Goal: Task Accomplishment & Management: Manage account settings

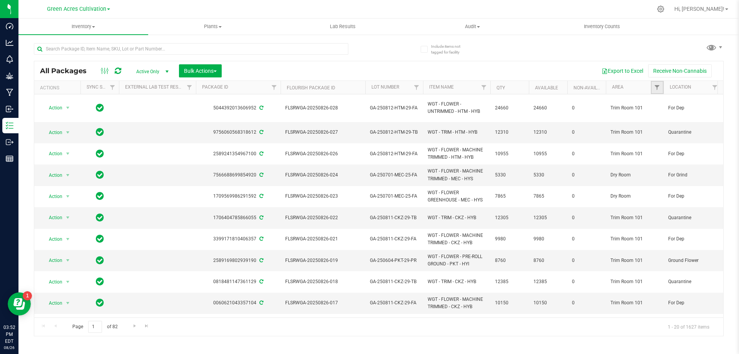
click at [653, 84] on link "Filter" at bounding box center [657, 87] width 13 height 13
type input "cure"
click at [662, 122] on input "Cure Room 103" at bounding box center [660, 122] width 5 height 5
checkbox input "true"
click at [675, 151] on button "Filter" at bounding box center [673, 151] width 37 height 17
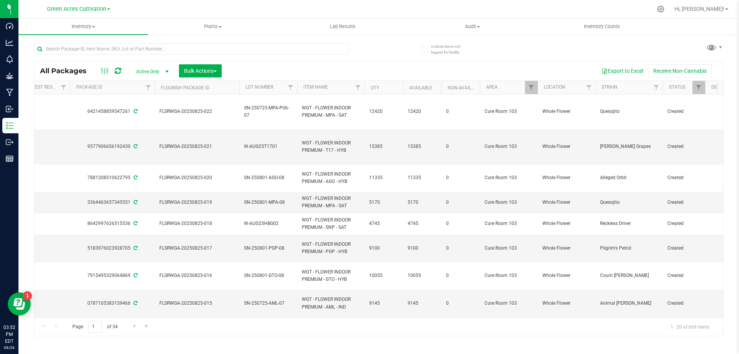
scroll to position [0, 171]
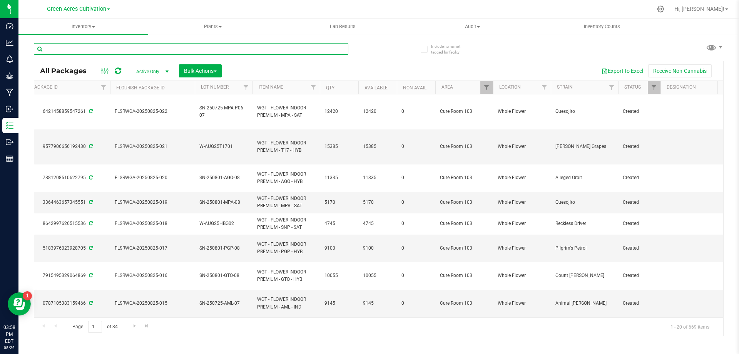
click at [196, 52] on input "text" at bounding box center [191, 49] width 315 height 12
paste input "FLSRWGA-20250826-028"
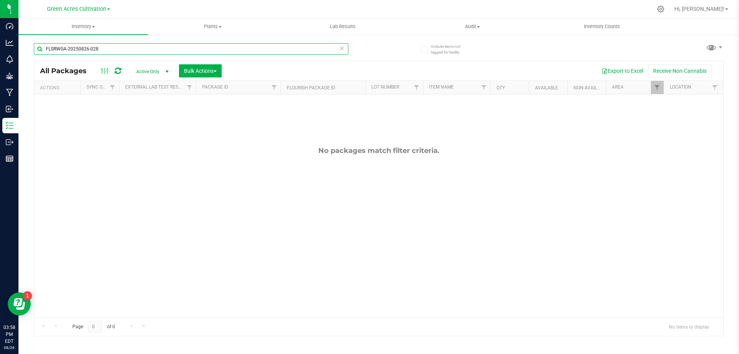
type input "FLSRWGA-20250826-028"
click at [658, 94] on link "Filter" at bounding box center [657, 87] width 13 height 13
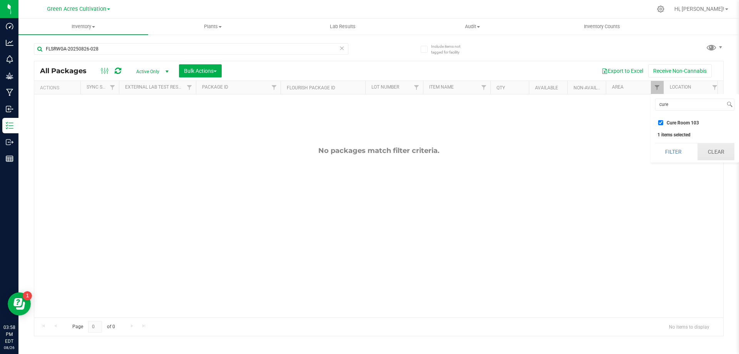
click at [714, 152] on button "Clear" at bounding box center [716, 151] width 37 height 17
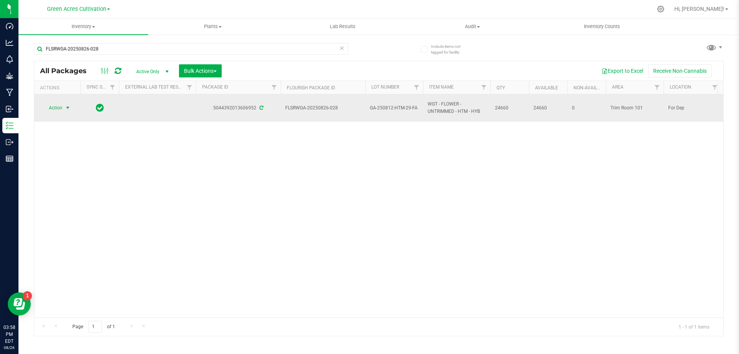
click at [62, 109] on span "Action" at bounding box center [57, 107] width 31 height 11
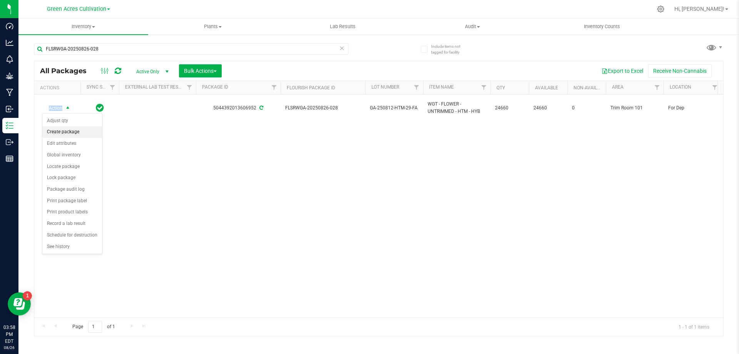
click at [63, 133] on li "Create package" at bounding box center [72, 132] width 60 height 12
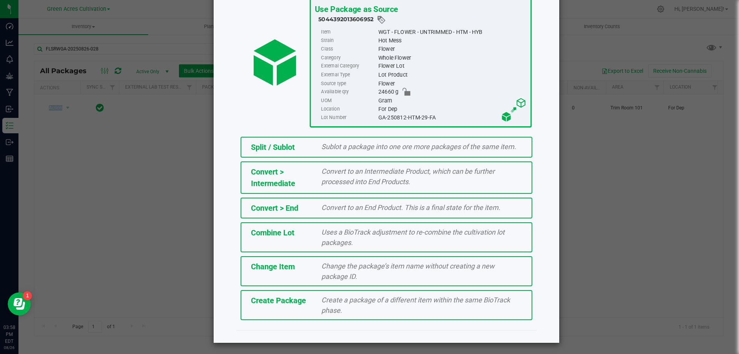
scroll to position [55, 0]
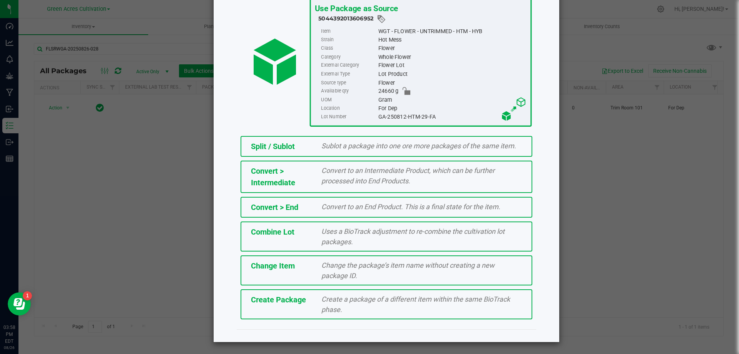
click at [347, 302] on span "Create a package of a different item within the same BioTrack phase." at bounding box center [416, 304] width 189 height 18
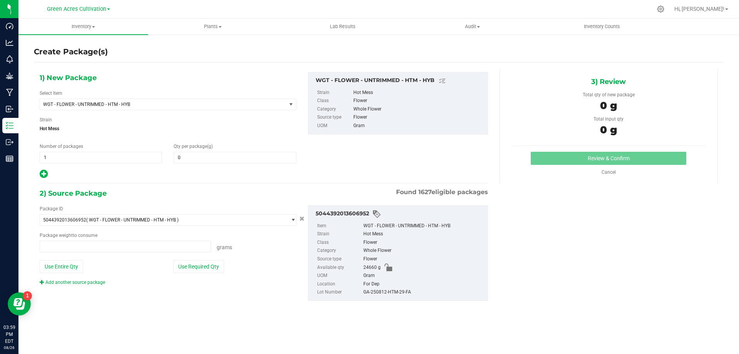
type input "0.0000"
type input "0.0000 g"
click at [215, 102] on span "WGT - FLOWER - UNTRIMMED - HTM - HYB" at bounding box center [158, 104] width 231 height 5
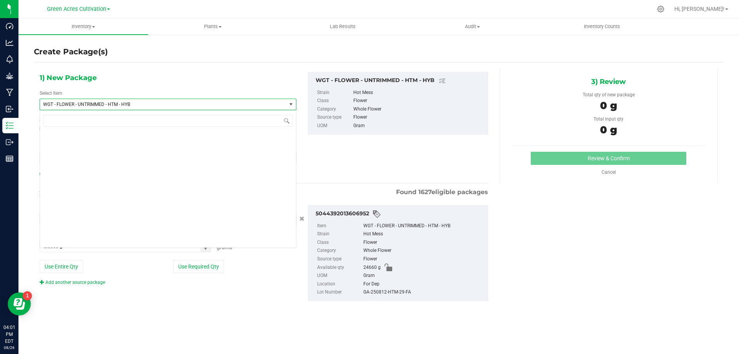
scroll to position [163025, 0]
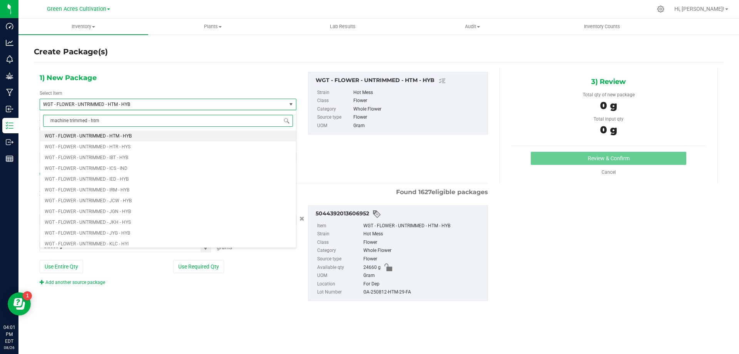
type input "machine trimmed - htm"
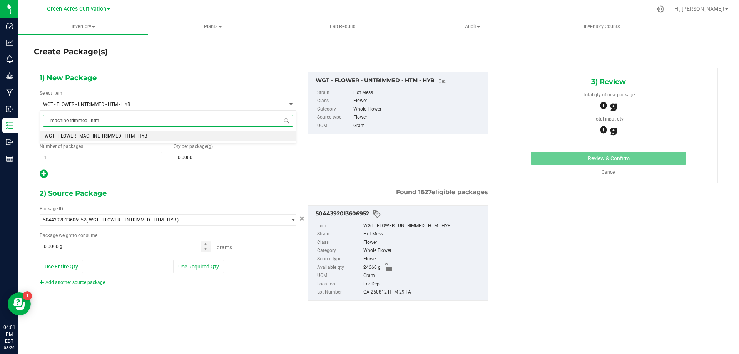
scroll to position [0, 0]
click at [224, 139] on li "WGT - FLOWER - MACHINE TRIMMED - HTM - HYB" at bounding box center [168, 136] width 256 height 11
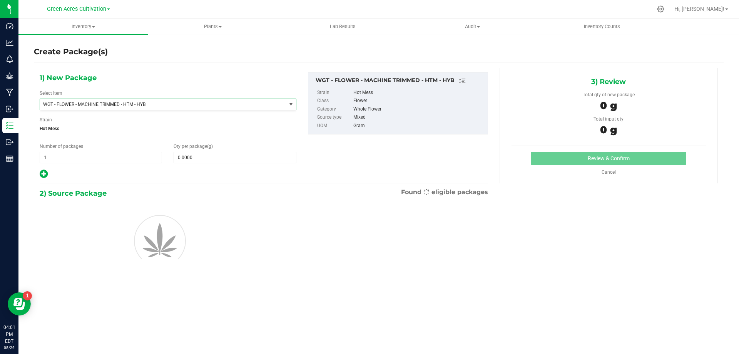
type input "0.0000"
click at [230, 162] on span at bounding box center [235, 158] width 122 height 12
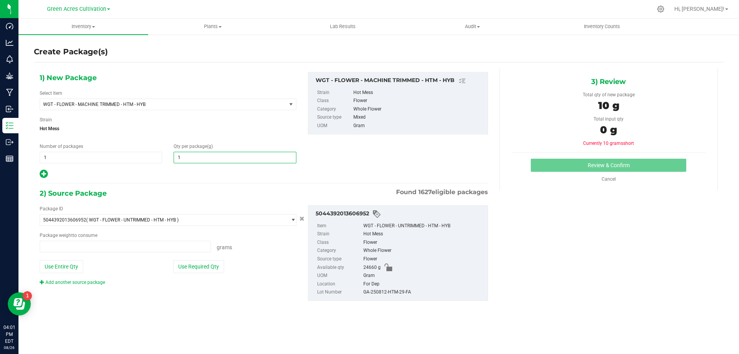
type input "10"
type input "0.0000 g"
type input "10480"
type input "10,480.0000"
click at [213, 267] on button "Use Required Qty" at bounding box center [198, 266] width 51 height 13
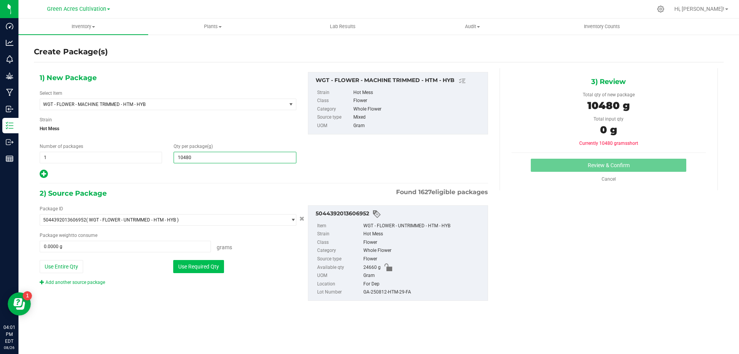
type input "10480.0000 g"
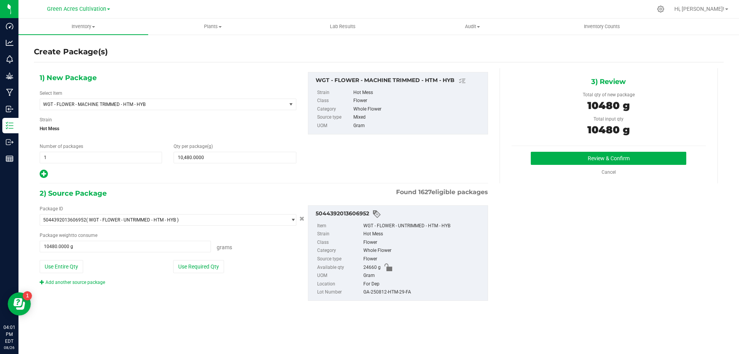
click at [401, 288] on div "GA-250812-HTM-29-FA" at bounding box center [424, 292] width 121 height 8
copy div "GA-250812-HTM-29-FA"
click at [618, 158] on button "Review & Confirm" at bounding box center [609, 158] width 156 height 13
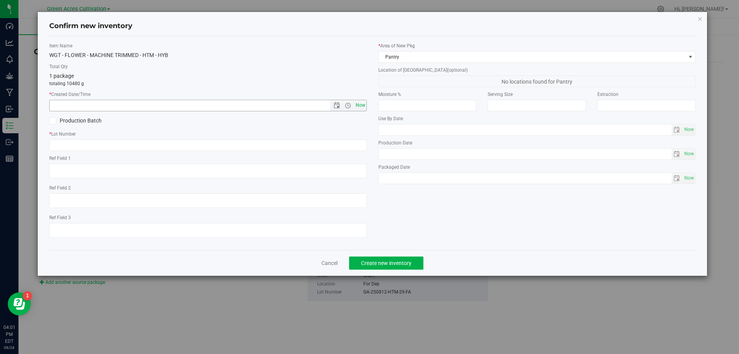
click at [362, 109] on span "Now" at bounding box center [360, 105] width 13 height 11
type input "8/26/2025 4:01 PM"
click at [363, 141] on input "text" at bounding box center [208, 145] width 318 height 12
paste input "GA-250812-HTM-29-FA"
type input "GA-250812-HTM-29-FA"
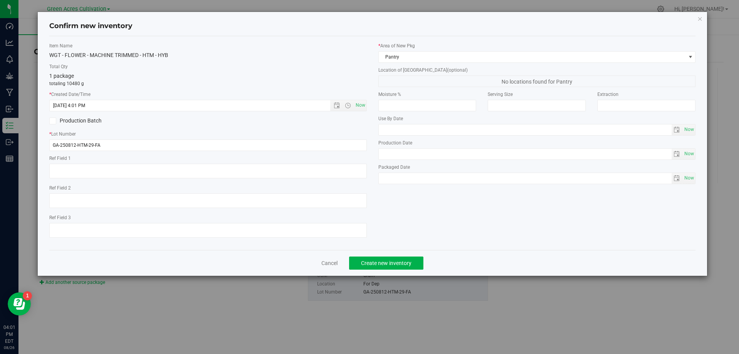
click at [420, 63] on div "* Area of New Pkg Pantry Location of New Pkg (optional) No locations found for …" at bounding box center [537, 115] width 329 height 146
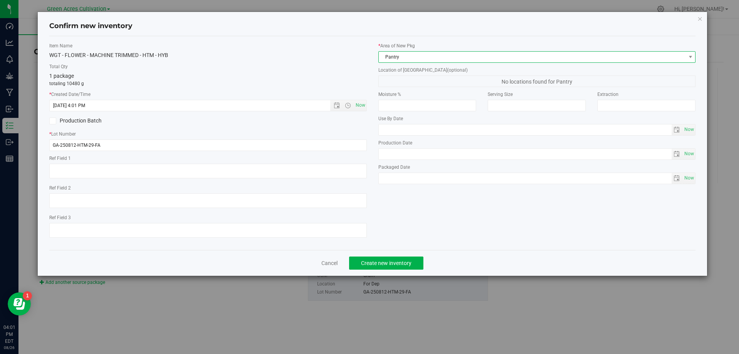
click at [423, 58] on span "Pantry" at bounding box center [532, 57] width 307 height 11
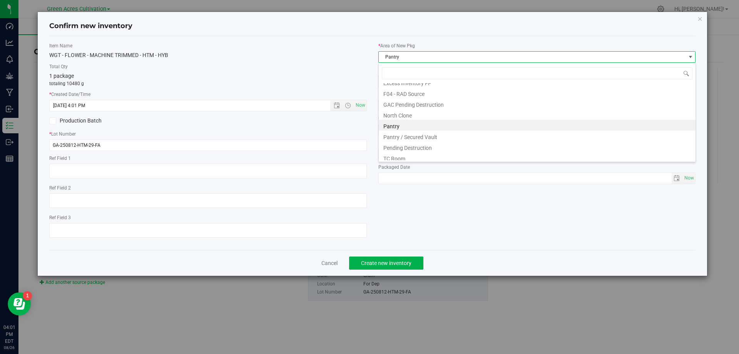
scroll to position [106, 0]
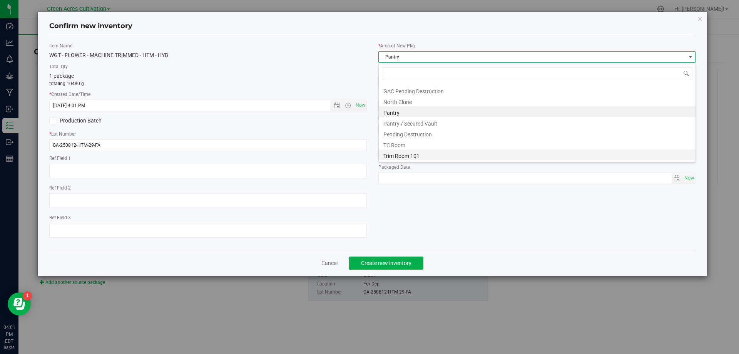
click at [400, 154] on li "Trim Room 101" at bounding box center [537, 154] width 317 height 11
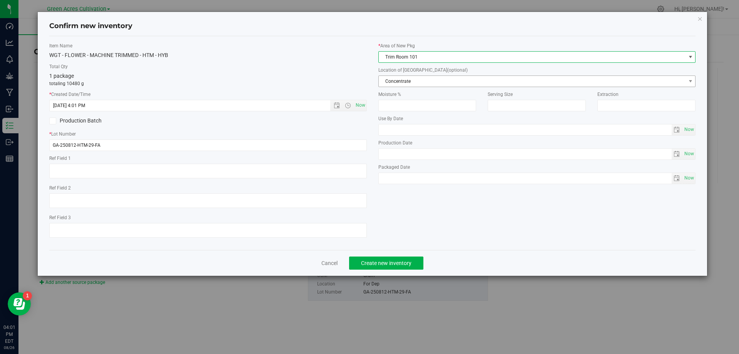
click at [407, 84] on span "Concentrate" at bounding box center [532, 81] width 307 height 11
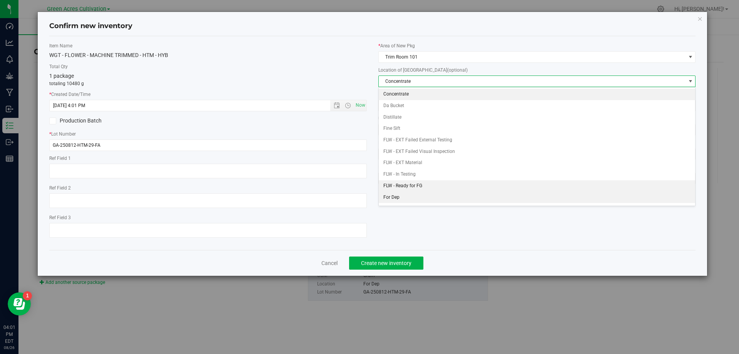
click at [408, 194] on li "For Dep" at bounding box center [537, 198] width 317 height 12
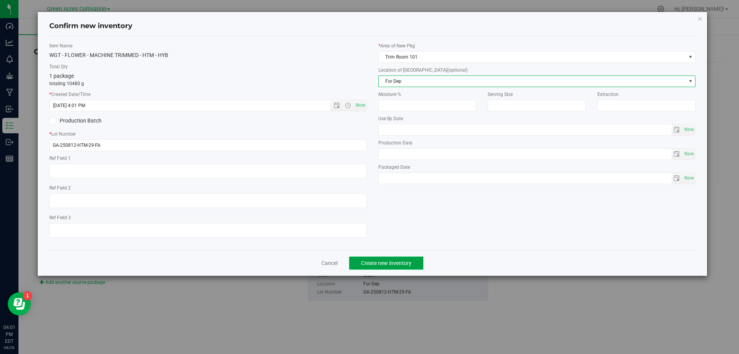
click at [405, 260] on span "Create new inventory" at bounding box center [386, 263] width 50 height 6
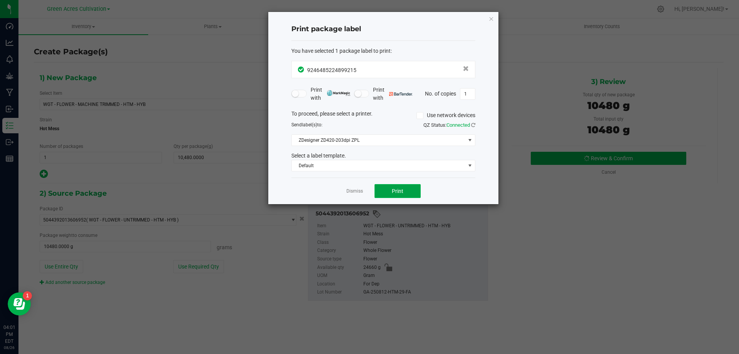
click at [405, 190] on button "Print" at bounding box center [398, 191] width 46 height 14
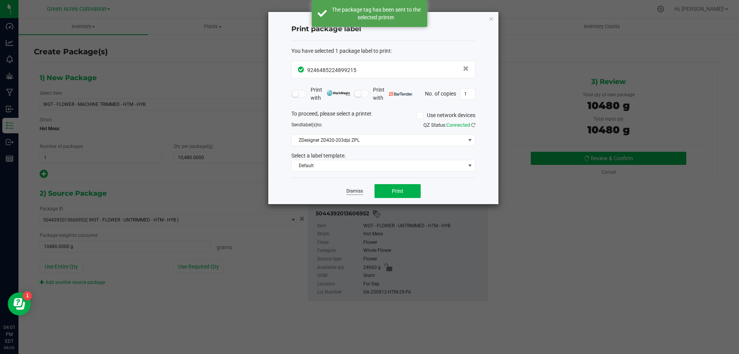
click at [360, 193] on link "Dismiss" at bounding box center [355, 191] width 17 height 7
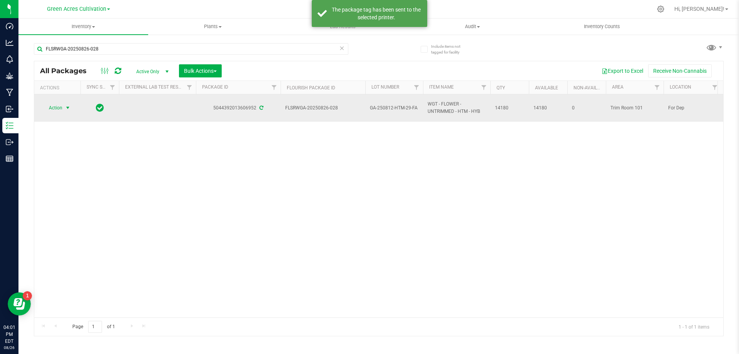
click at [54, 109] on span "Action" at bounding box center [52, 107] width 21 height 11
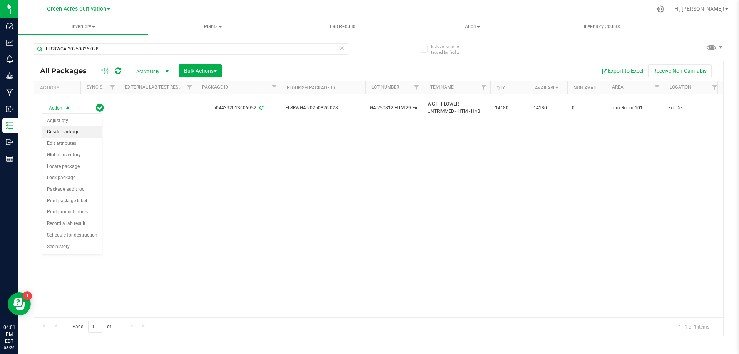
click at [64, 132] on li "Create package" at bounding box center [72, 132] width 60 height 12
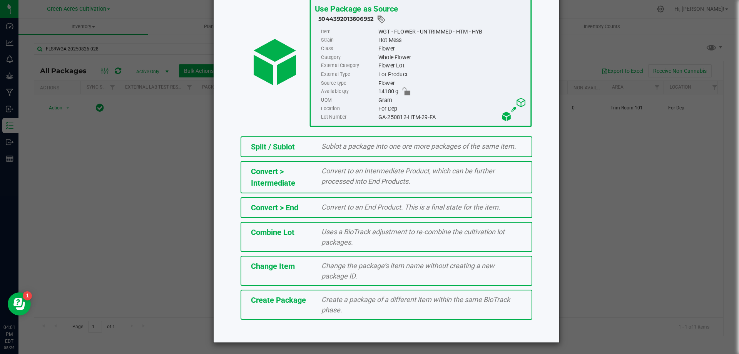
scroll to position [55, 0]
click at [359, 299] on span "Create a package of a different item within the same BioTrack phase." at bounding box center [416, 304] width 189 height 18
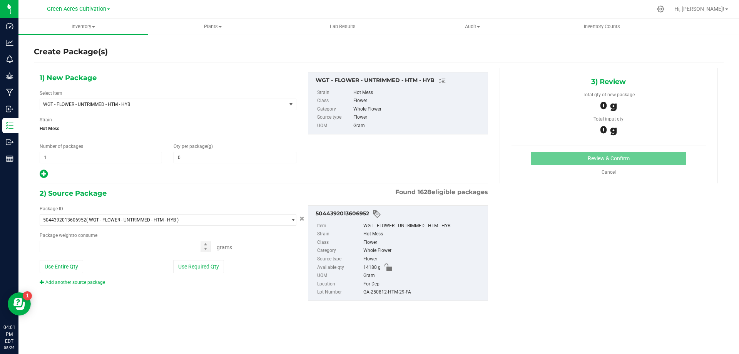
type input "0.0000"
type input "0.0000 g"
click at [234, 102] on span "WGT - FLOWER - UNTRIMMED - HTM - HYB" at bounding box center [158, 104] width 231 height 5
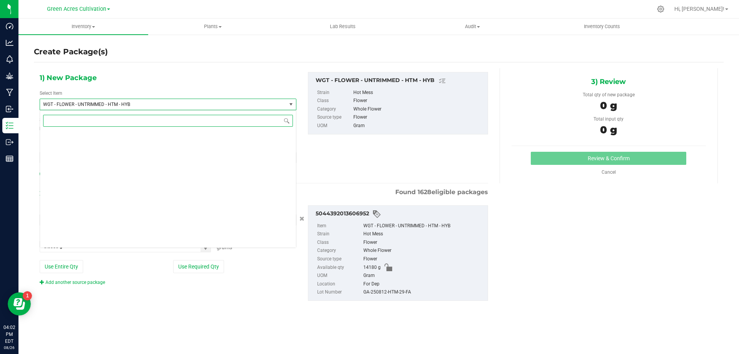
scroll to position [163025, 0]
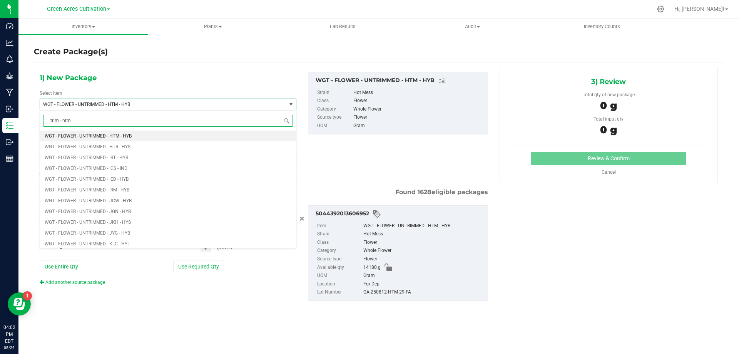
type input "trim - htm"
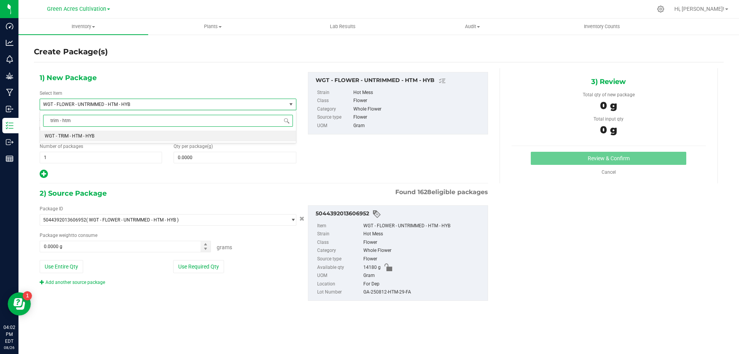
click at [228, 131] on li "WGT - TRIM - HTM - HYB" at bounding box center [168, 136] width 256 height 11
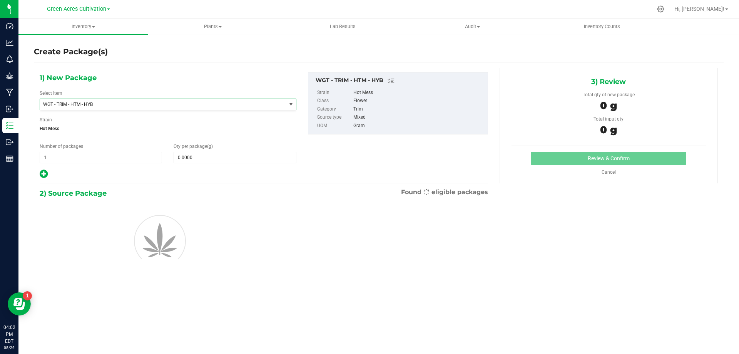
type input "0.0000"
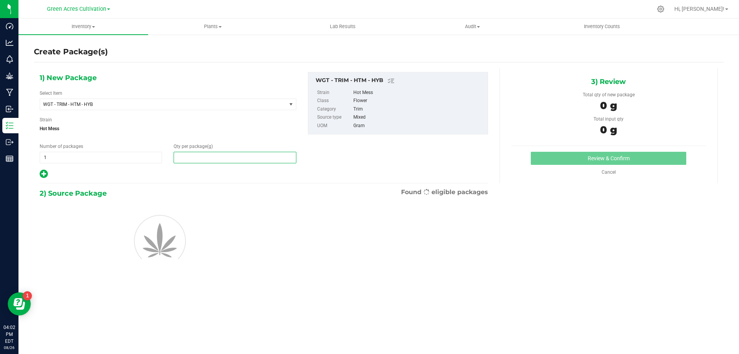
click at [233, 156] on span at bounding box center [235, 158] width 122 height 12
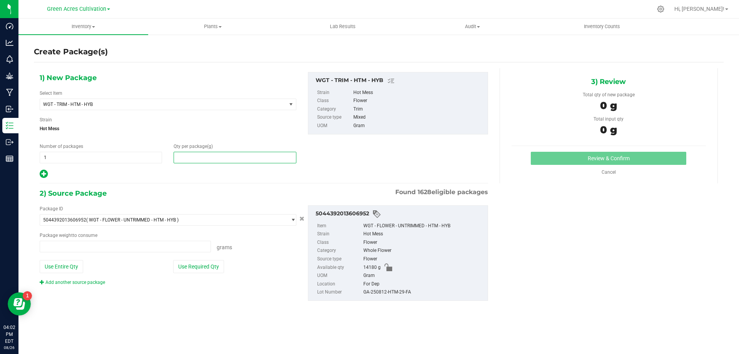
type input "0.0000 g"
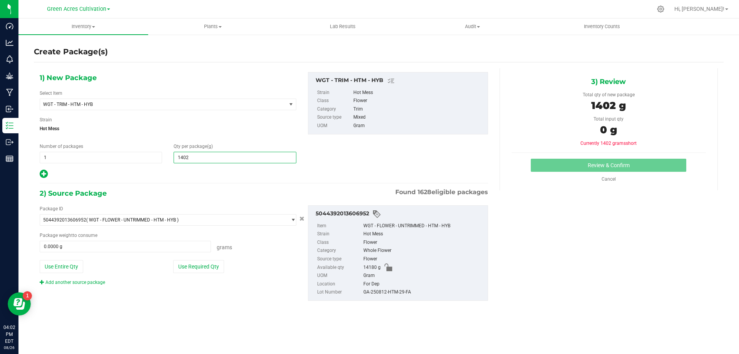
type input "14020"
type input "14,020.0000"
click at [214, 266] on button "Use Required Qty" at bounding box center [198, 266] width 51 height 13
type input "14020.0000 g"
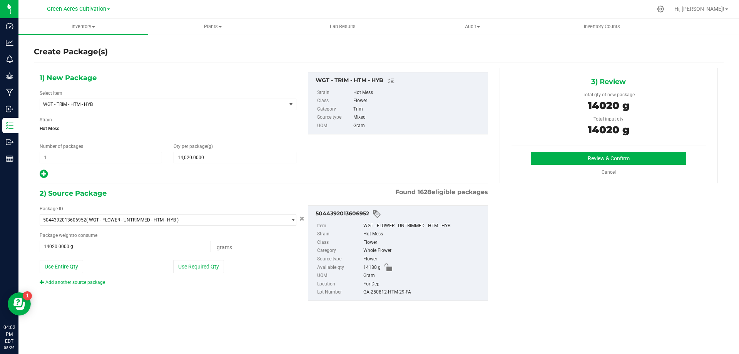
click at [413, 294] on div "GA-250812-HTM-29-FA" at bounding box center [424, 292] width 121 height 8
copy div "GA-250812-HTM-29-FA"
click at [544, 159] on button "Review & Confirm" at bounding box center [609, 158] width 156 height 13
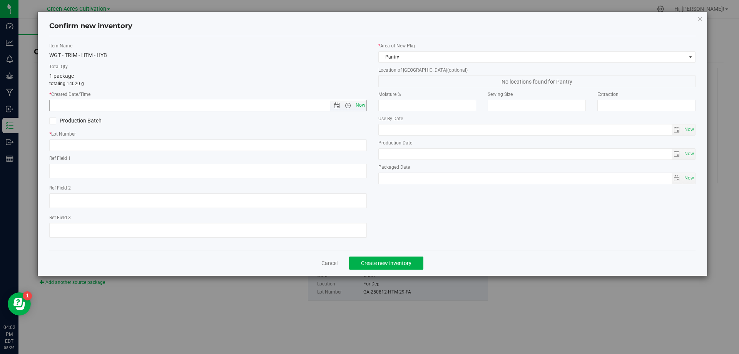
click at [364, 106] on span "Now" at bounding box center [360, 105] width 13 height 11
type input "8/26/2025 4:02 PM"
click at [355, 143] on input "text" at bounding box center [208, 145] width 318 height 12
paste input "GA-250812-HTM-29-FA"
type input "GA-250812-HTM-29-TB"
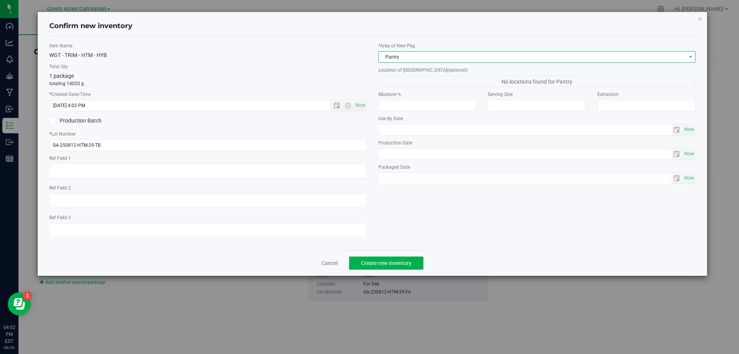
click at [490, 60] on span "Pantry" at bounding box center [532, 57] width 307 height 11
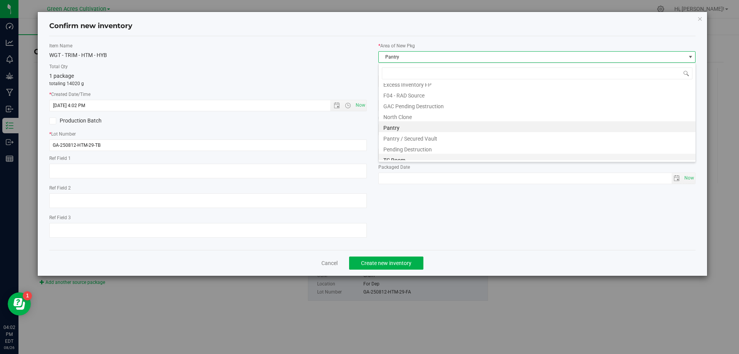
scroll to position [106, 0]
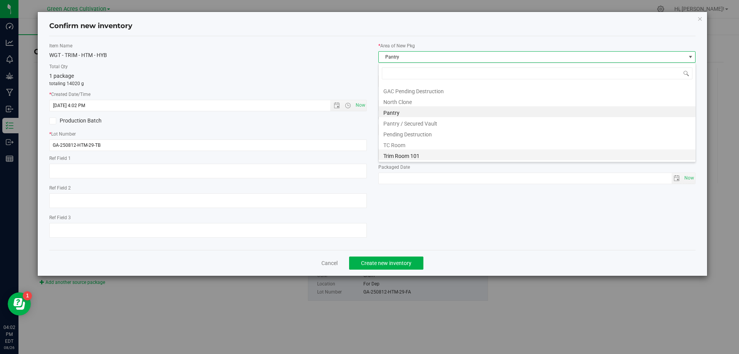
drag, startPoint x: 431, startPoint y: 154, endPoint x: 422, endPoint y: 109, distance: 46.7
click at [431, 154] on li "Trim Room 101" at bounding box center [537, 154] width 317 height 11
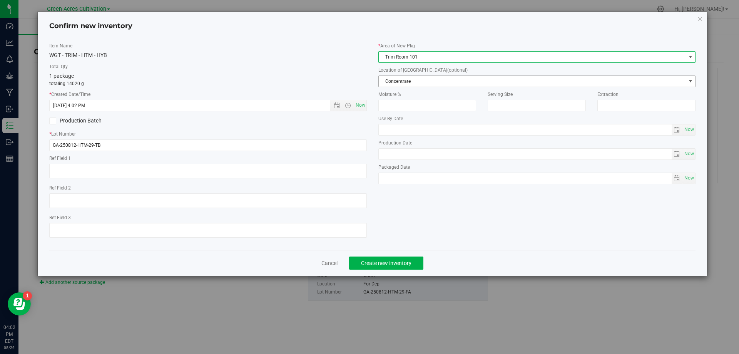
click at [432, 80] on span "Concentrate" at bounding box center [532, 81] width 307 height 11
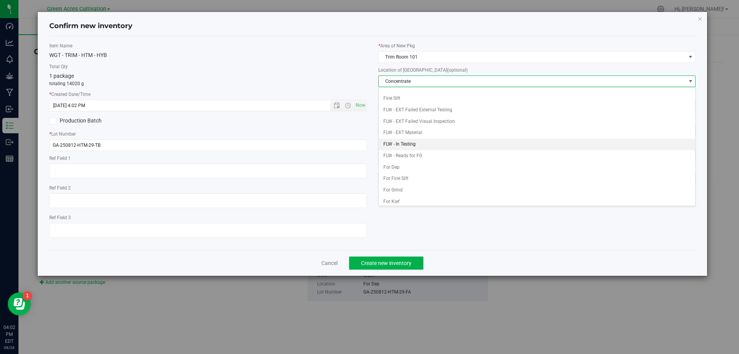
scroll to position [79, 0]
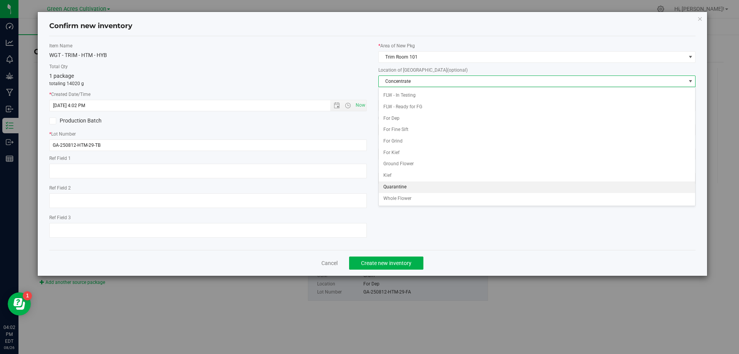
click at [406, 185] on li "Quarantine" at bounding box center [537, 187] width 317 height 12
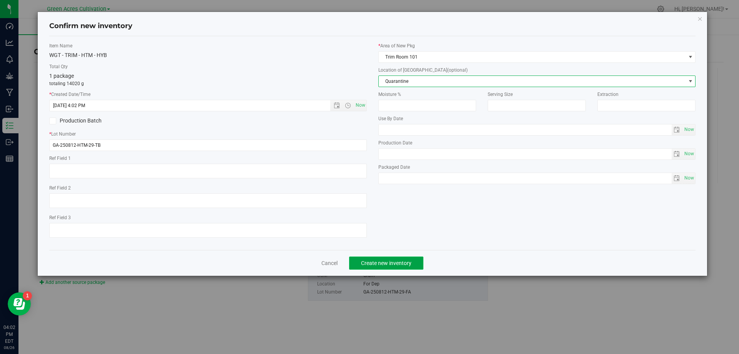
click at [387, 258] on button "Create new inventory" at bounding box center [386, 262] width 74 height 13
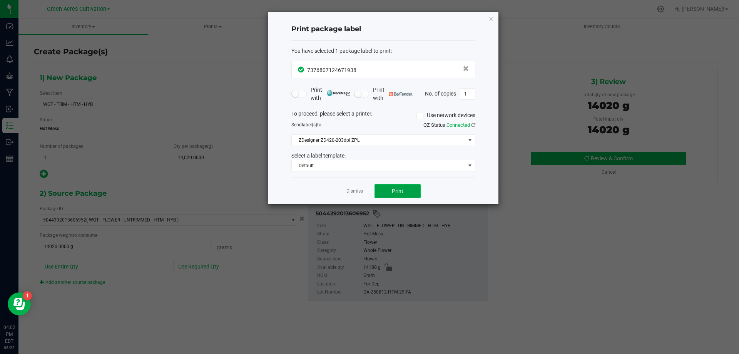
click at [397, 194] on span "Print" at bounding box center [398, 191] width 12 height 6
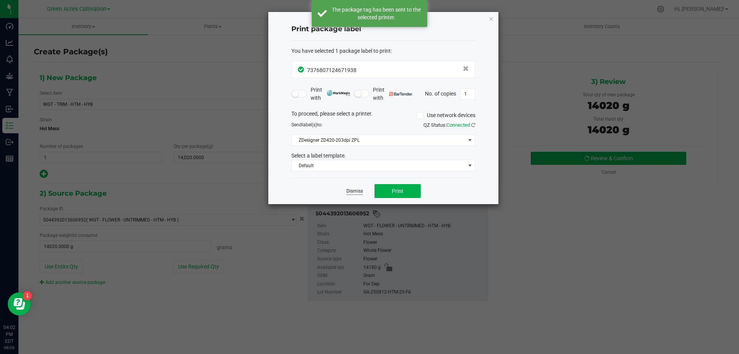
click at [361, 190] on link "Dismiss" at bounding box center [355, 191] width 17 height 7
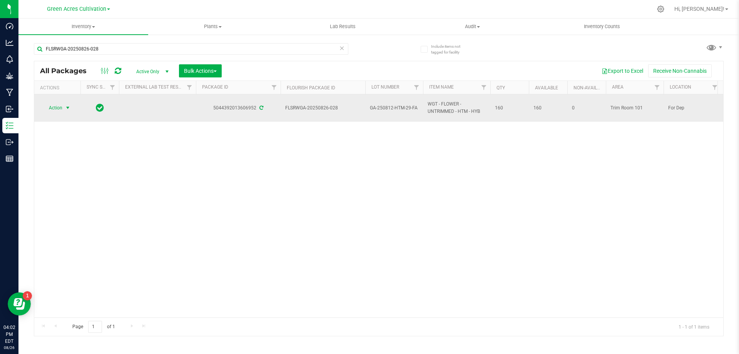
click at [58, 111] on span "Action" at bounding box center [52, 107] width 21 height 11
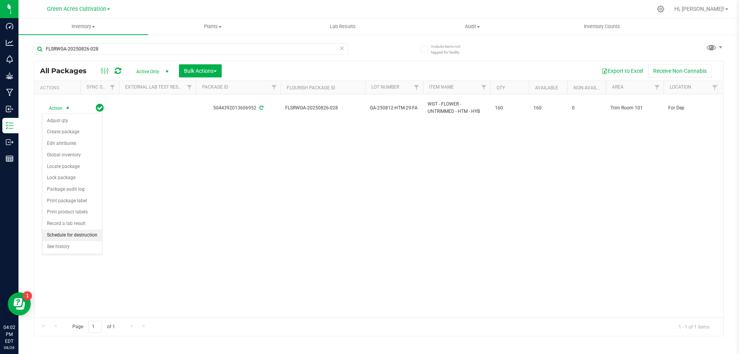
click at [73, 236] on li "Schedule for destruction" at bounding box center [72, 236] width 60 height 12
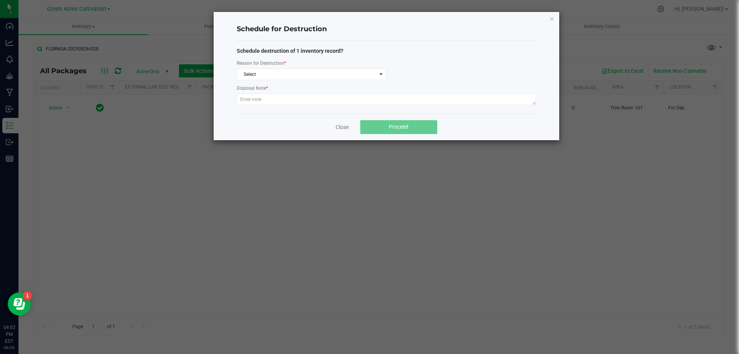
click at [321, 83] on div "Schedule destruction of 1 inventory record? Reason for Destruction * Select Dis…" at bounding box center [387, 77] width 300 height 60
click at [325, 75] on span "Select" at bounding box center [306, 74] width 139 height 11
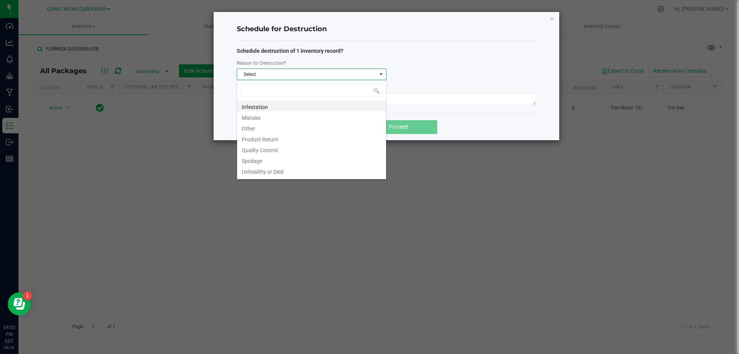
scroll to position [12, 150]
type input "W"
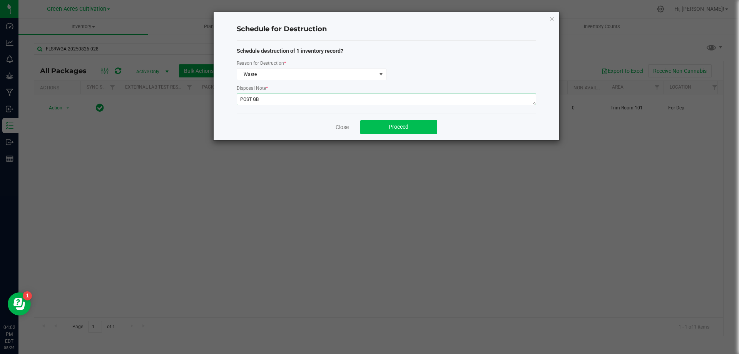
type textarea "POST GB"
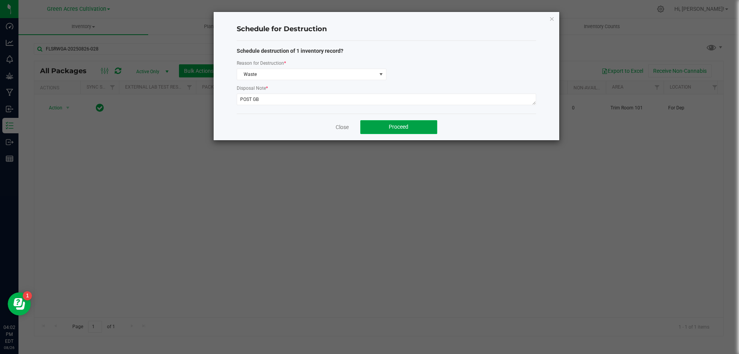
click at [384, 130] on button "Proceed" at bounding box center [398, 127] width 77 height 14
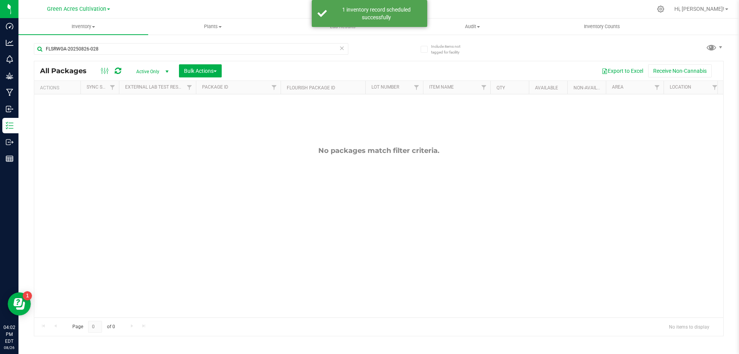
drag, startPoint x: 350, startPoint y: 53, endPoint x: 343, endPoint y: 47, distance: 9.3
click at [350, 52] on div "FLSRWGA-20250826-028" at bounding box center [206, 48] width 345 height 25
click at [342, 47] on icon at bounding box center [341, 47] width 5 height 9
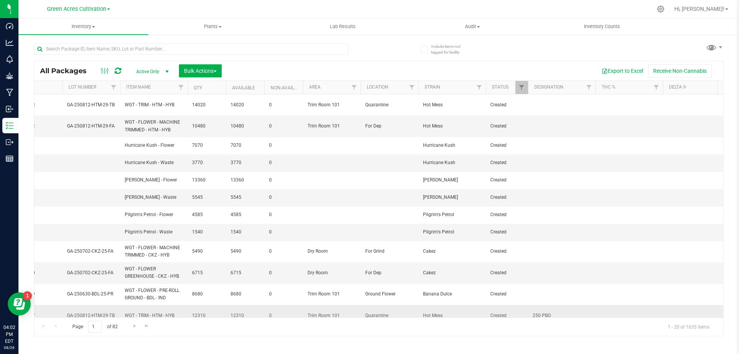
click at [544, 312] on span "250 PBO" at bounding box center [562, 315] width 58 height 7
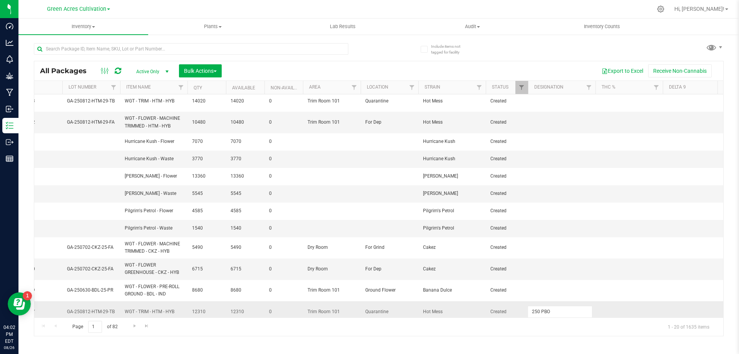
click at [544, 308] on input "250 PBO" at bounding box center [560, 312] width 65 height 12
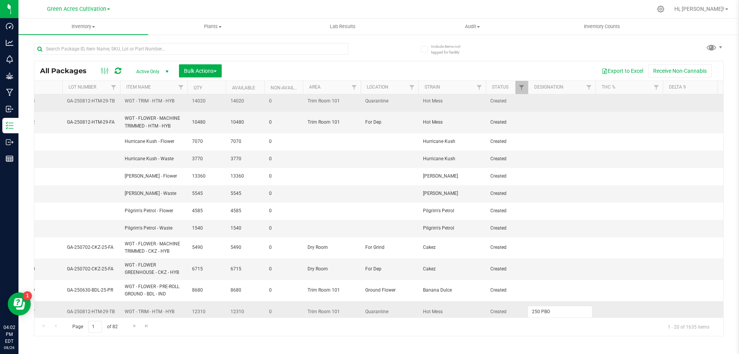
click at [550, 98] on td at bounding box center [561, 100] width 67 height 21
click at [550, 98] on input "text" at bounding box center [560, 103] width 65 height 12
type input "250 PBO"
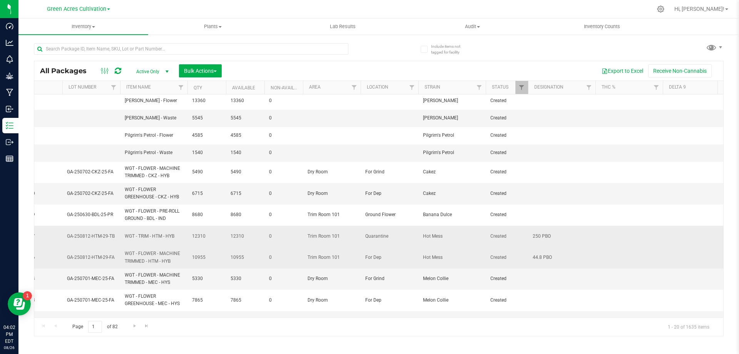
click at [548, 250] on div "All Packages Active Only Active Only Lab Samples Locked All External Internal B…" at bounding box center [379, 198] width 690 height 275
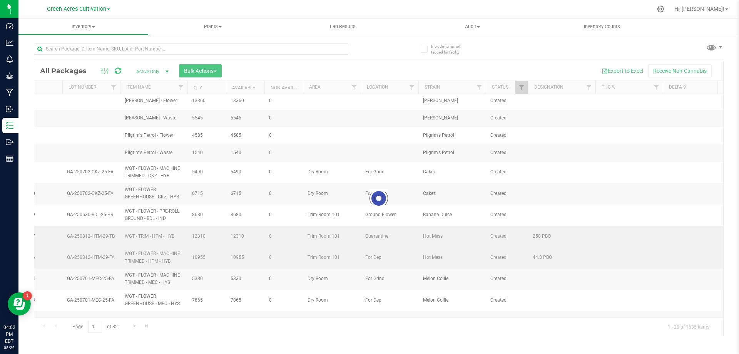
click at [548, 250] on div at bounding box center [378, 198] width 689 height 275
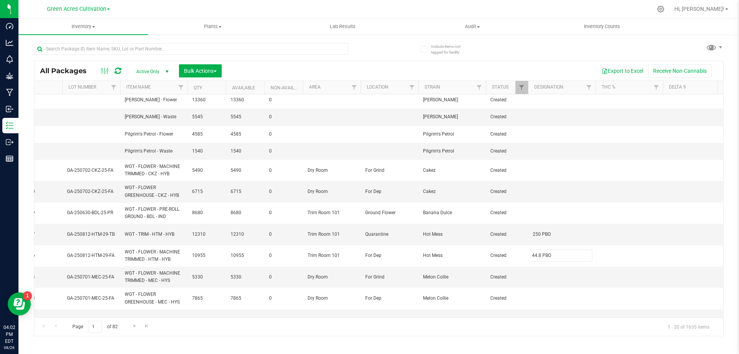
click at [548, 250] on input "44.8 PBO" at bounding box center [560, 256] width 65 height 12
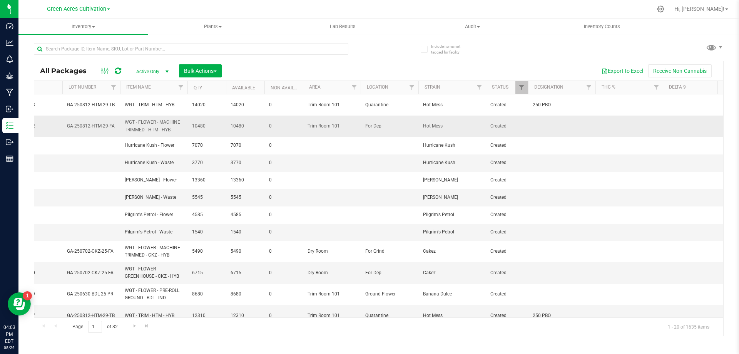
click at [548, 119] on td at bounding box center [561, 126] width 67 height 21
type input "44.8 PBO"
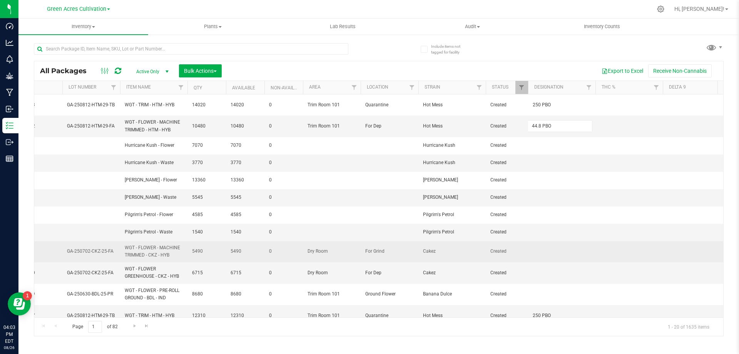
click at [583, 247] on div "All Packages Active Only Active Only Lab Samples Locked All External Internal B…" at bounding box center [379, 198] width 690 height 275
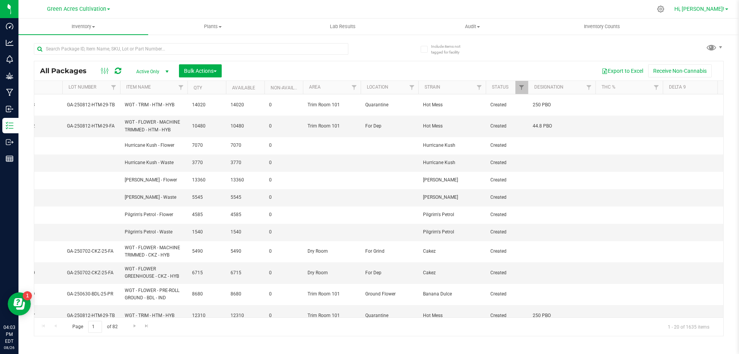
click at [713, 8] on span "Hi, [PERSON_NAME]!" at bounding box center [700, 9] width 50 height 6
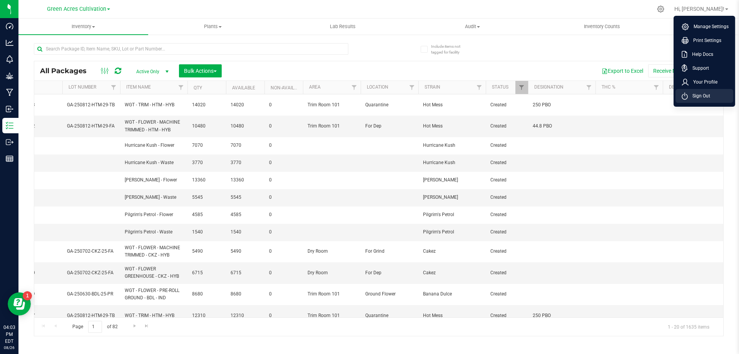
click at [712, 99] on li "Sign Out" at bounding box center [705, 96] width 58 height 14
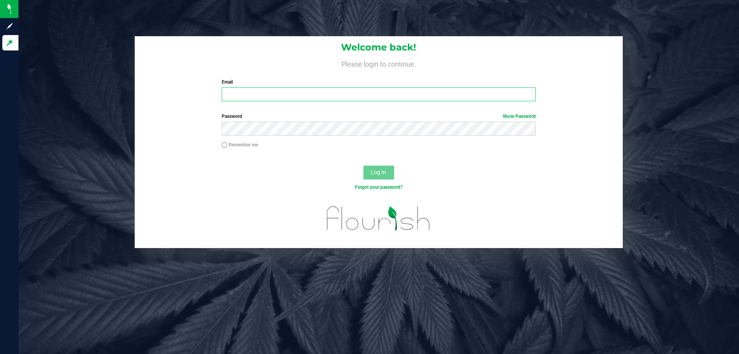
click at [265, 97] on input "Email" at bounding box center [379, 94] width 314 height 14
type input "[EMAIL_ADDRESS][DOMAIN_NAME]"
click at [364, 166] on button "Log In" at bounding box center [379, 173] width 31 height 14
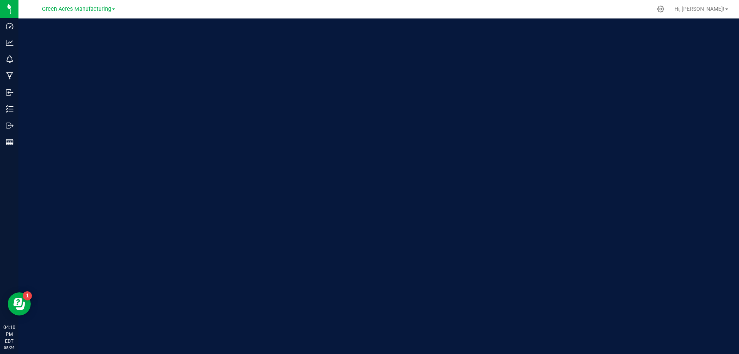
click at [89, 14] on div "Green Acres Manufacturing" at bounding box center [78, 9] width 112 height 12
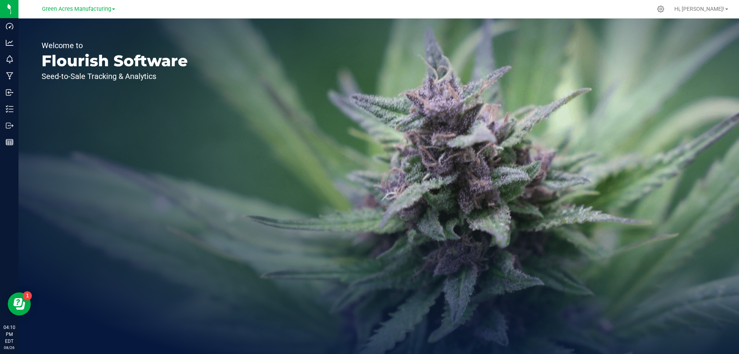
click at [89, 14] on div "Green Acres Manufacturing" at bounding box center [78, 9] width 112 height 12
click at [92, 9] on span "Green Acres Manufacturing" at bounding box center [76, 9] width 69 height 7
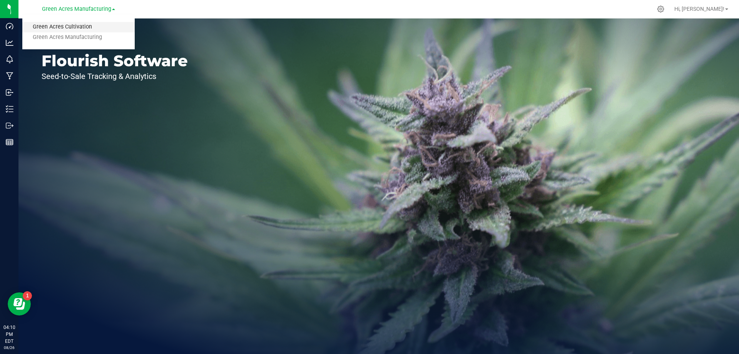
click at [86, 27] on link "Green Acres Cultivation" at bounding box center [78, 27] width 112 height 10
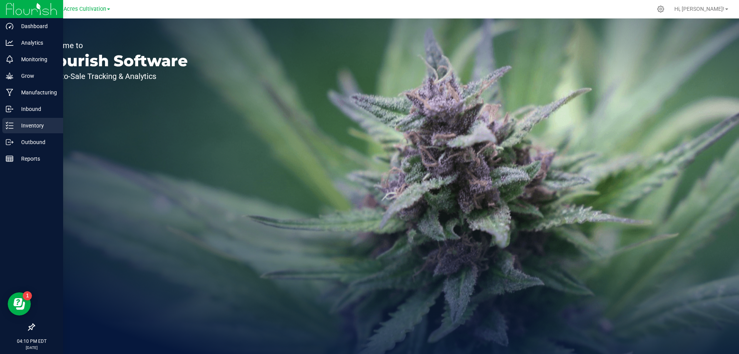
click at [13, 126] on line at bounding box center [11, 126] width 4 height 0
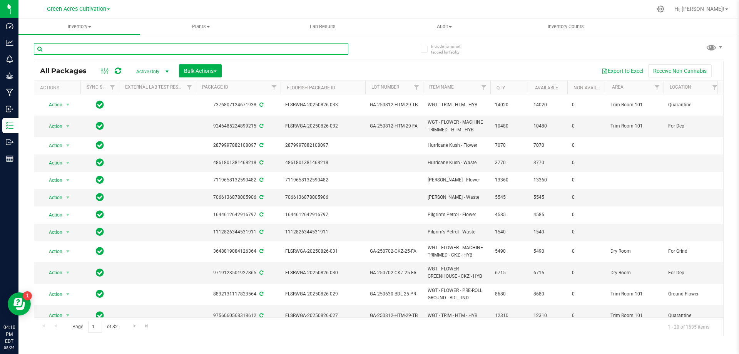
click at [175, 46] on input "text" at bounding box center [191, 49] width 315 height 12
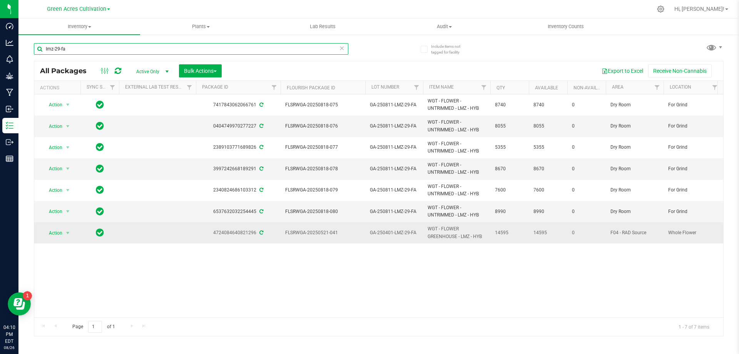
type input "lmz-29-fa"
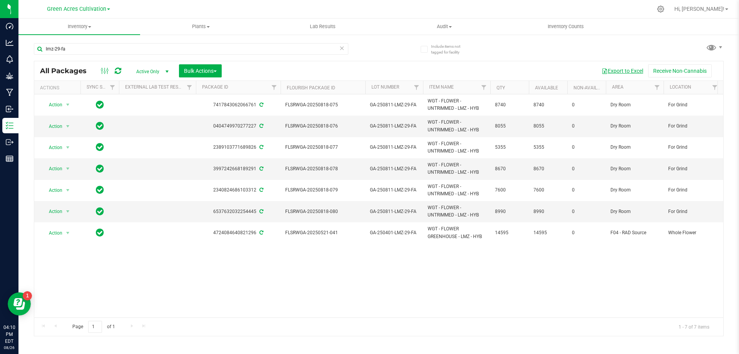
click at [627, 68] on button "Export to Excel" at bounding box center [623, 70] width 52 height 13
click at [221, 70] on button "Bulk Actions" at bounding box center [200, 70] width 43 height 13
click at [219, 142] on span "Locate packages" at bounding box center [203, 145] width 39 height 6
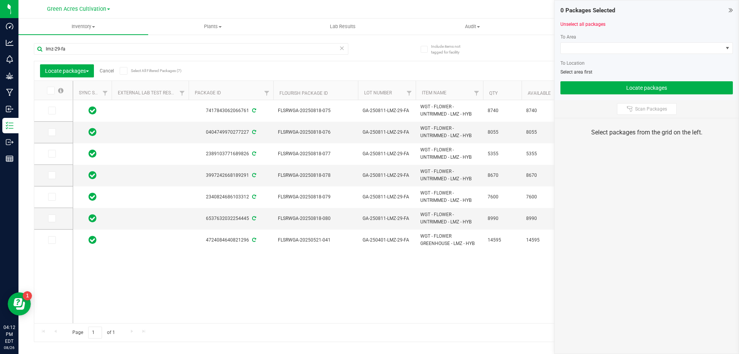
click at [51, 90] on icon at bounding box center [50, 90] width 5 height 0
click at [0, 0] on input "checkbox" at bounding box center [0, 0] width 0 height 0
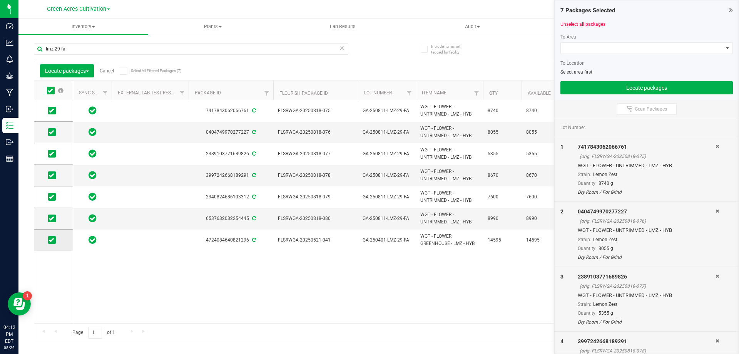
click at [59, 241] on label at bounding box center [53, 240] width 11 height 8
click at [0, 0] on input "checkbox" at bounding box center [0, 0] width 0 height 0
click at [645, 55] on div at bounding box center [647, 57] width 173 height 6
click at [641, 52] on span at bounding box center [642, 48] width 162 height 11
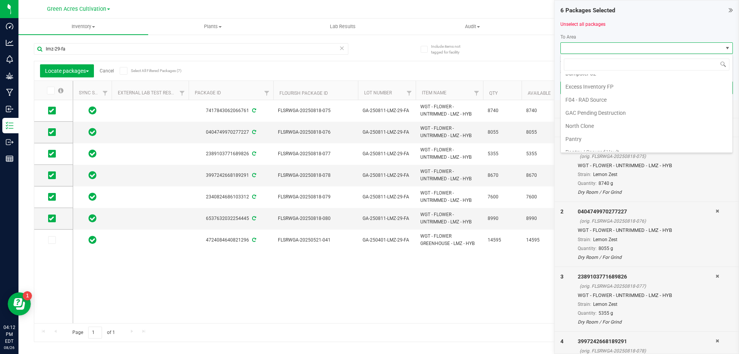
scroll to position [146, 0]
click at [600, 145] on li "Trim Room 101" at bounding box center [647, 144] width 172 height 13
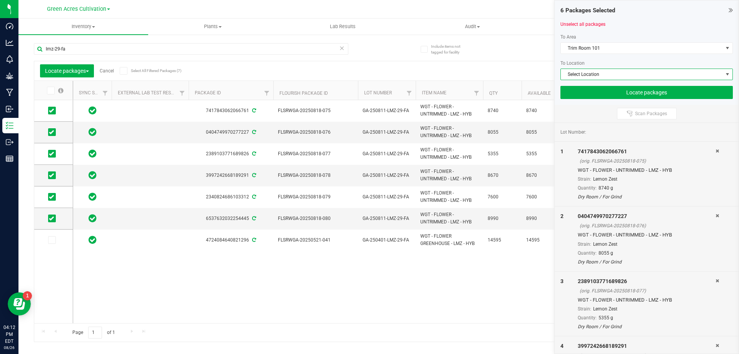
click at [610, 74] on span "Select Location" at bounding box center [642, 74] width 162 height 11
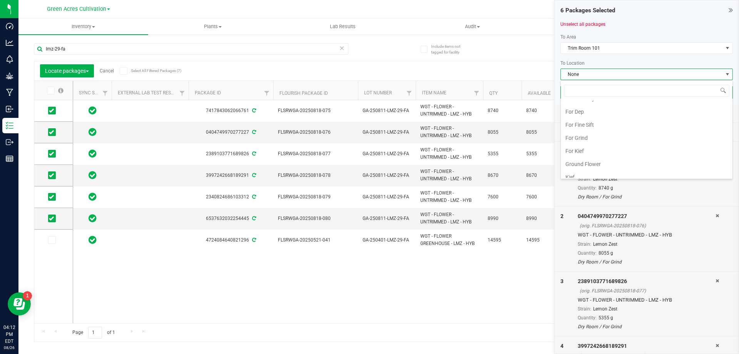
scroll to position [154, 0]
click at [589, 111] on li "For Grind" at bounding box center [647, 110] width 172 height 13
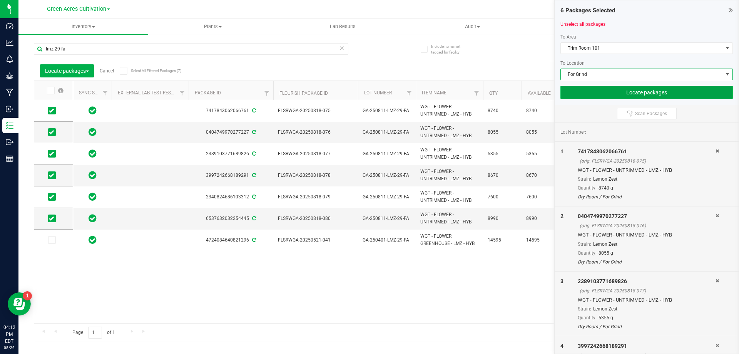
click at [617, 94] on button "Locate packages" at bounding box center [647, 92] width 173 height 13
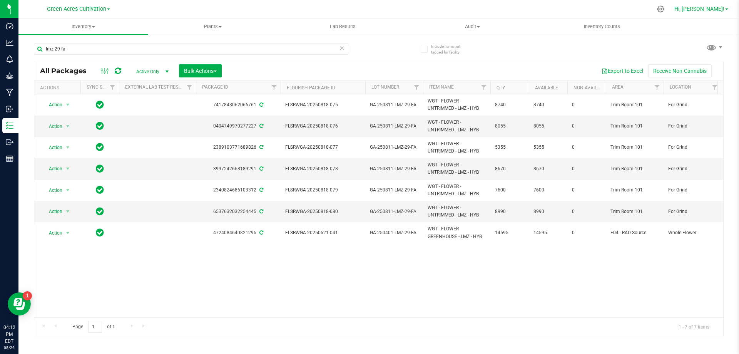
click at [709, 10] on span "Hi, [PERSON_NAME]!" at bounding box center [700, 9] width 50 height 6
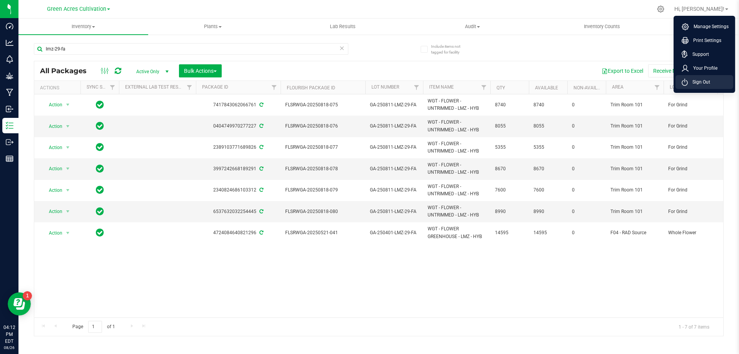
click at [702, 85] on span "Sign Out" at bounding box center [699, 82] width 22 height 8
